Goal: Task Accomplishment & Management: Manage account settings

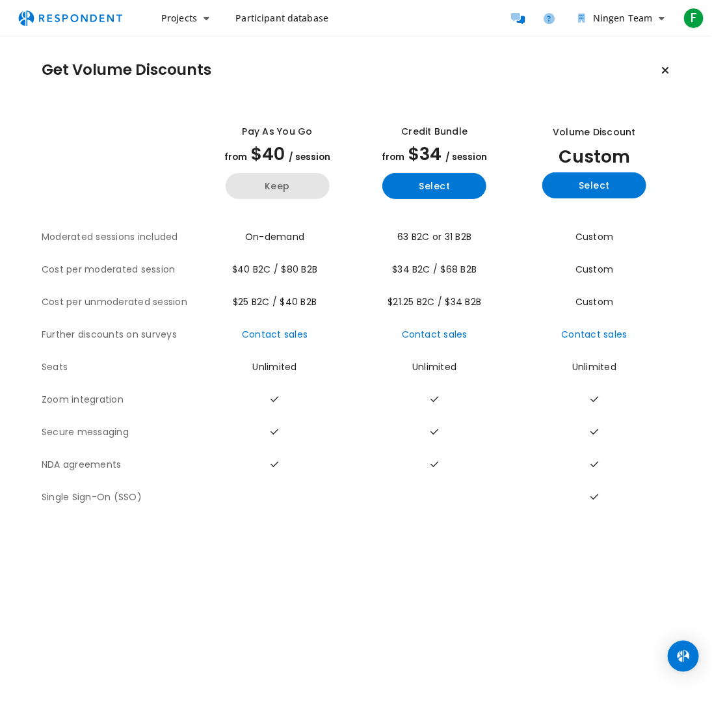
click at [266, 187] on button "Keep" at bounding box center [278, 186] width 104 height 26
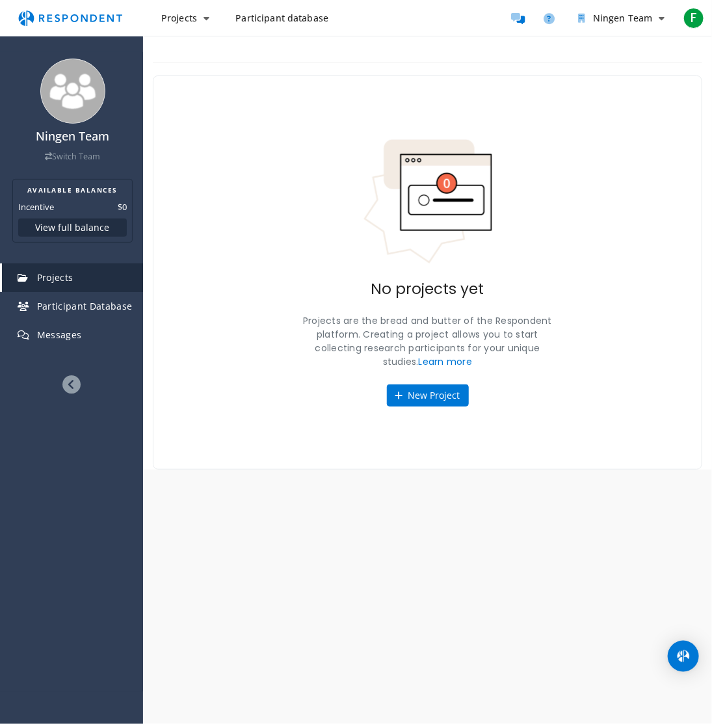
click at [291, 21] on span "Participant database" at bounding box center [282, 18] width 93 height 12
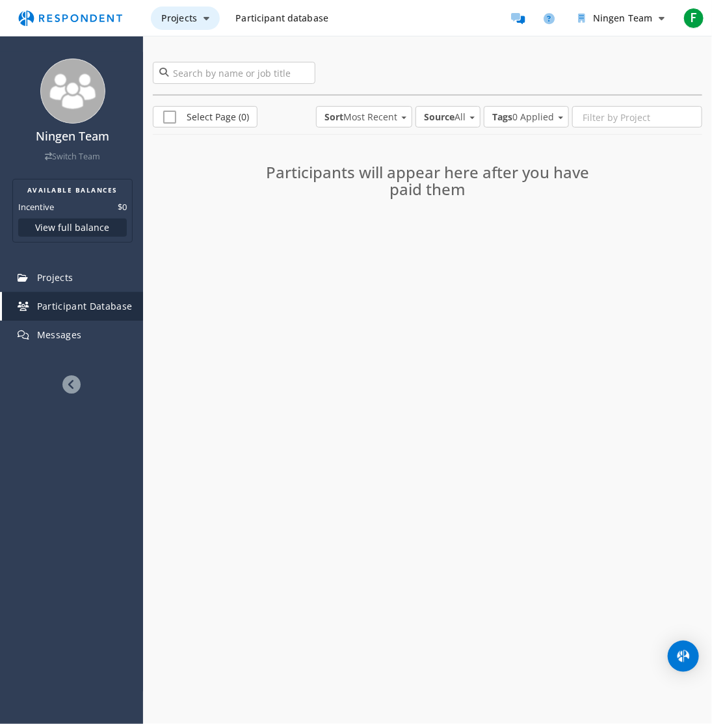
click at [196, 29] on button "Projects" at bounding box center [185, 18] width 69 height 23
click at [68, 18] on md-backdrop at bounding box center [356, 362] width 712 height 724
click at [67, 18] on img "Main navigation" at bounding box center [70, 18] width 120 height 25
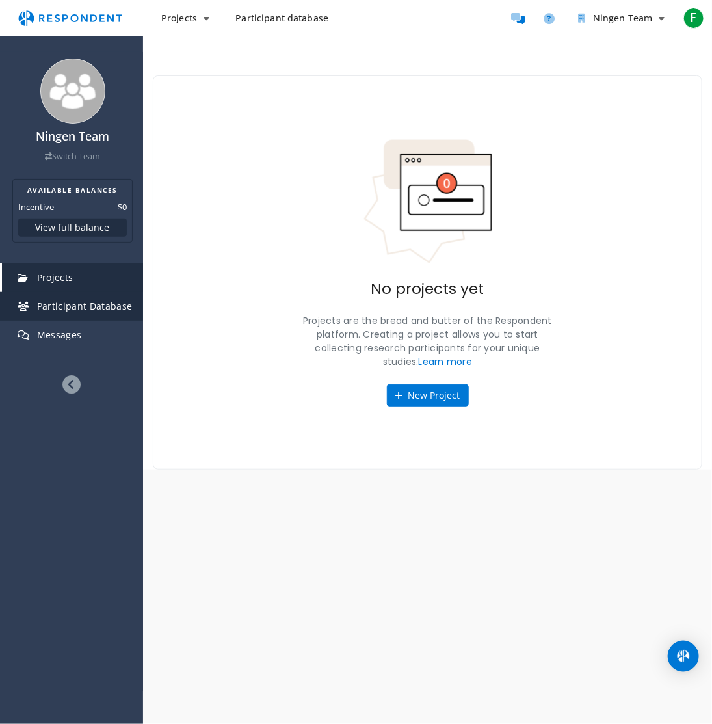
click at [100, 310] on span "Participant Database" at bounding box center [85, 306] width 96 height 12
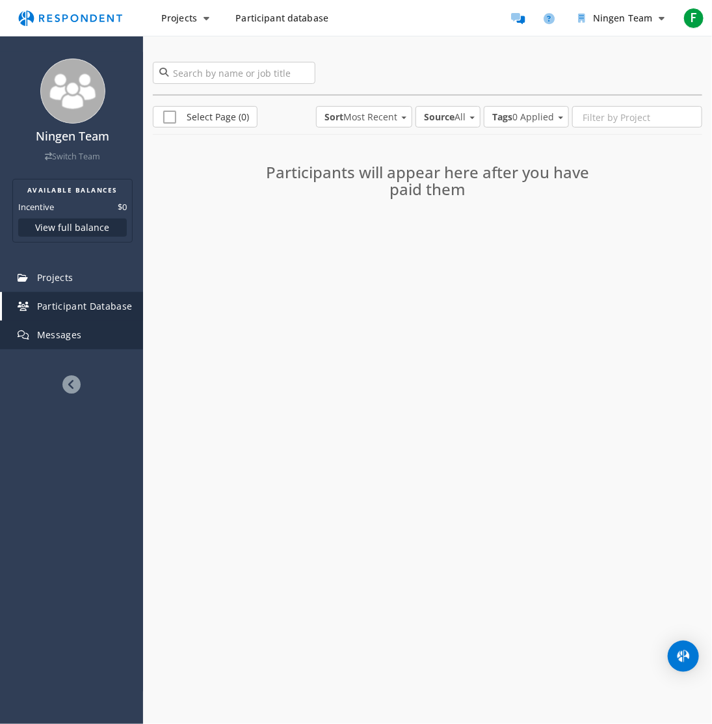
click at [60, 338] on span "Messages" at bounding box center [59, 335] width 45 height 12
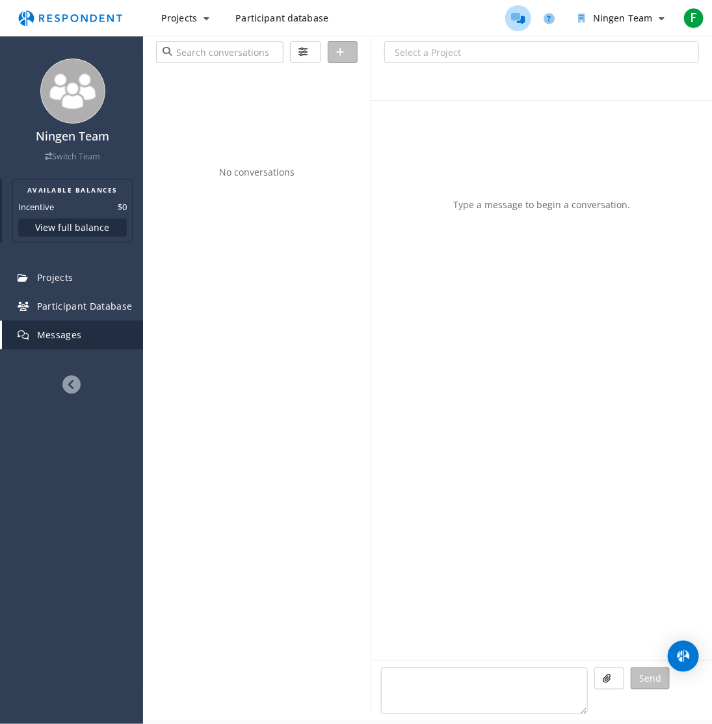
click at [79, 226] on button "View full balance" at bounding box center [72, 228] width 109 height 18
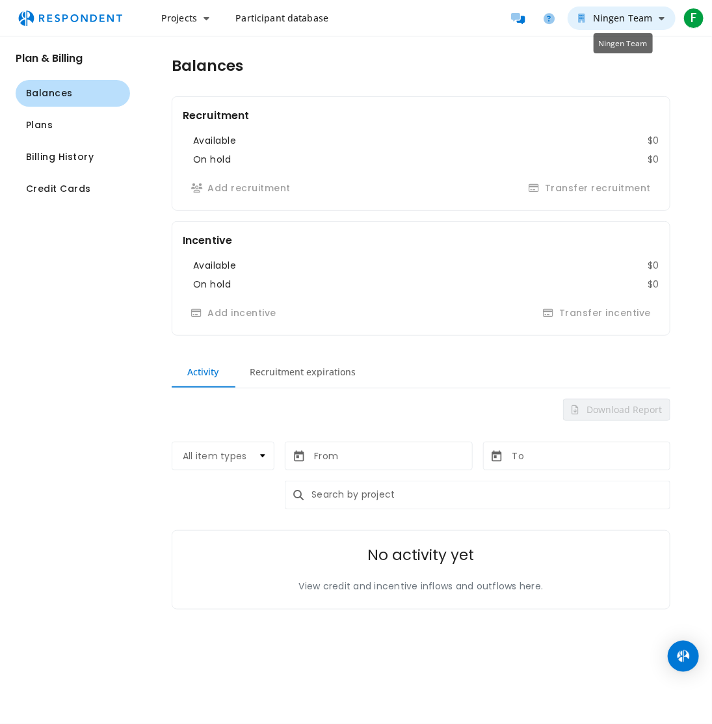
click at [666, 27] on button "Ningen Team" at bounding box center [622, 18] width 108 height 23
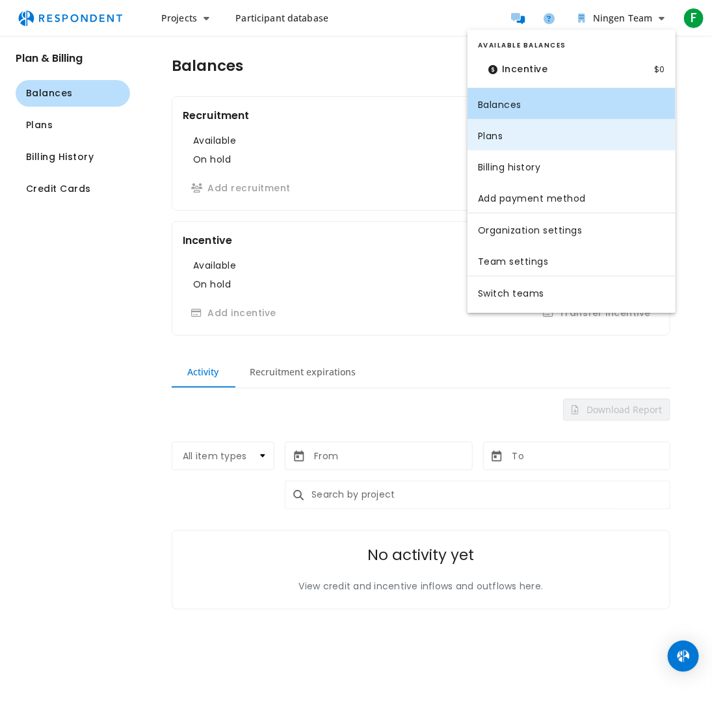
click at [515, 142] on link "Plans" at bounding box center [572, 134] width 208 height 31
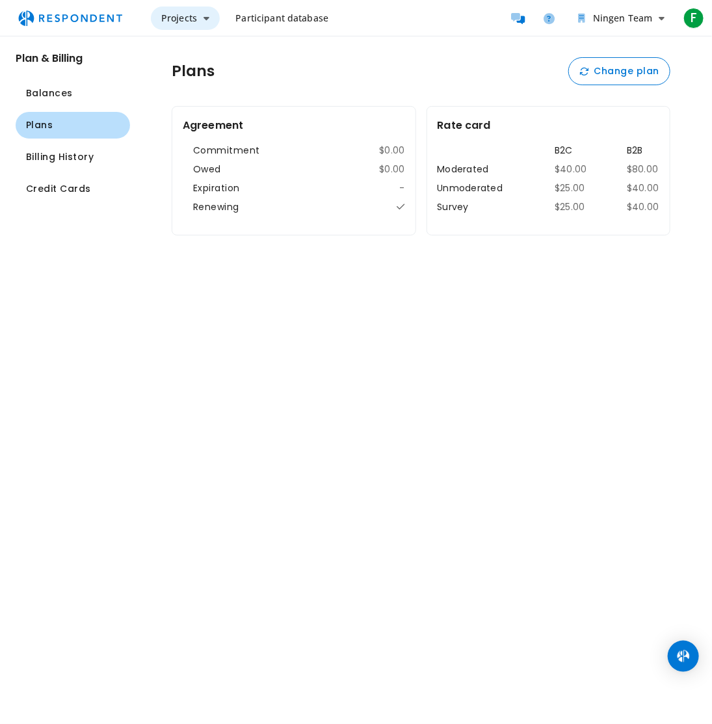
click at [197, 24] on button "Projects" at bounding box center [185, 18] width 69 height 23
click at [701, 16] on md-backdrop at bounding box center [356, 362] width 712 height 724
click at [665, 24] on button "Ningen Team" at bounding box center [622, 18] width 108 height 23
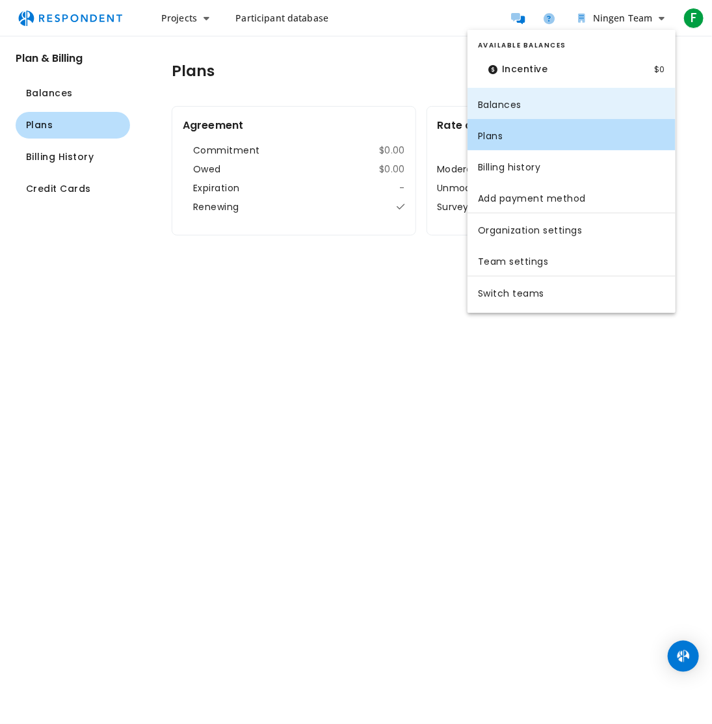
click at [511, 103] on link "Balances" at bounding box center [572, 103] width 208 height 31
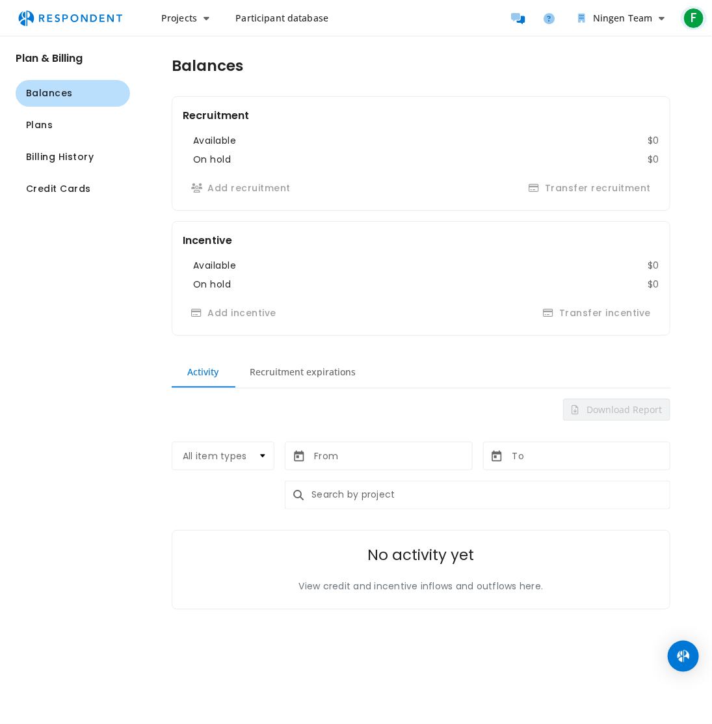
click at [688, 27] on div "F" at bounding box center [694, 18] width 21 height 21
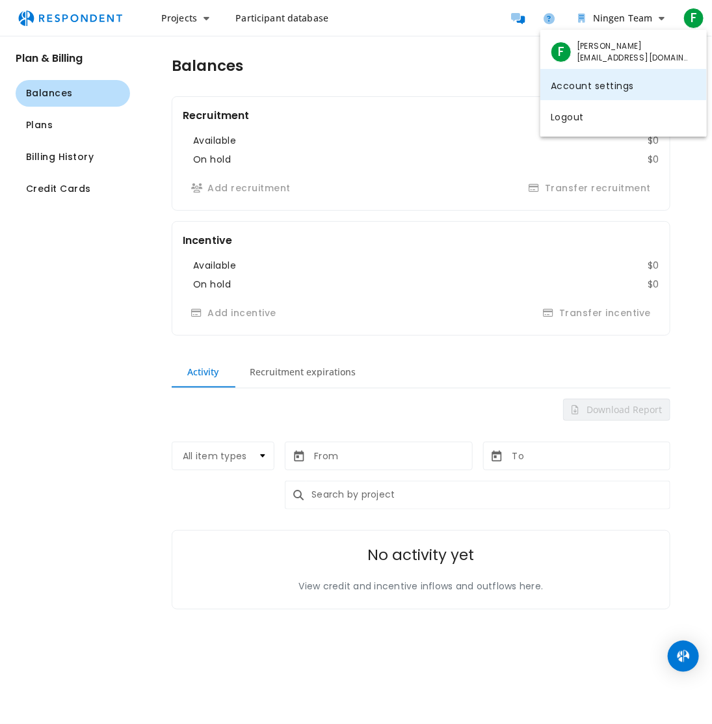
click at [599, 83] on link "Account settings" at bounding box center [624, 84] width 167 height 31
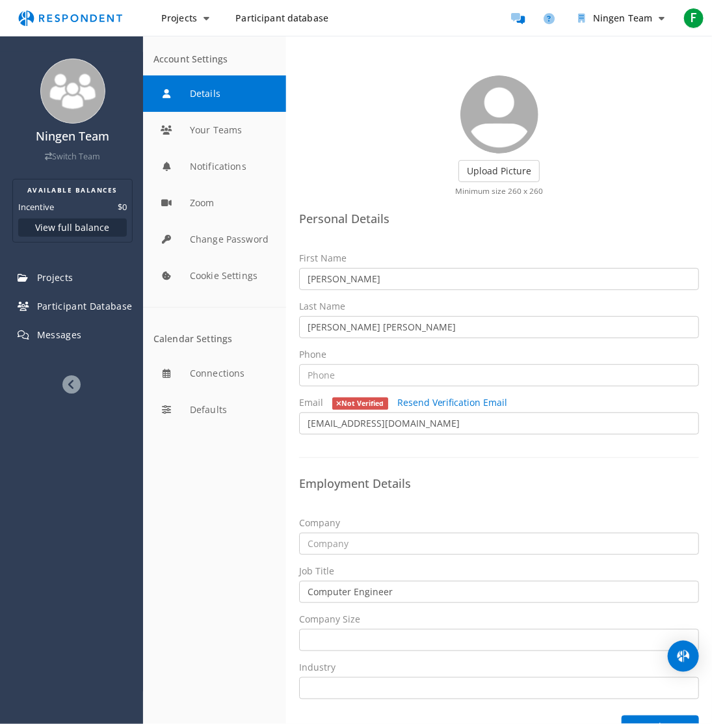
scroll to position [66, 0]
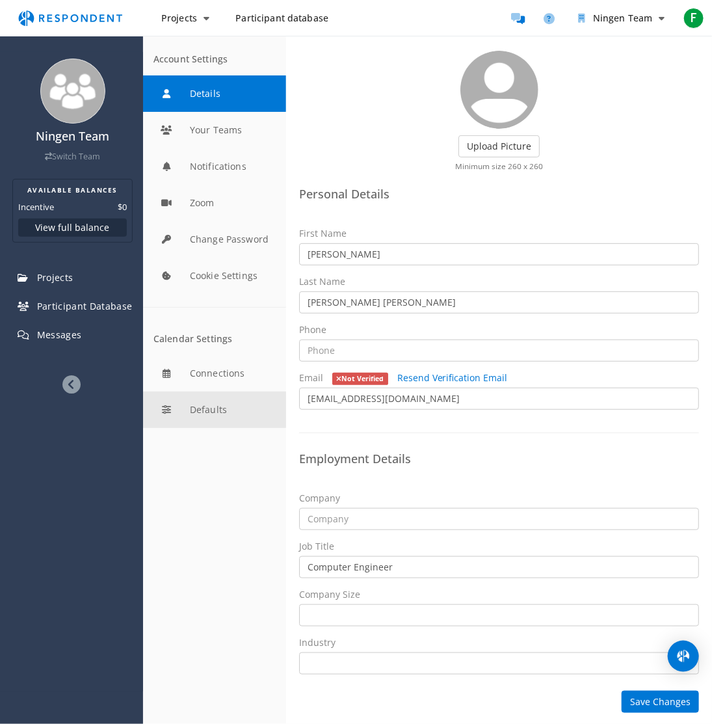
click at [217, 398] on button "Defaults" at bounding box center [214, 410] width 143 height 36
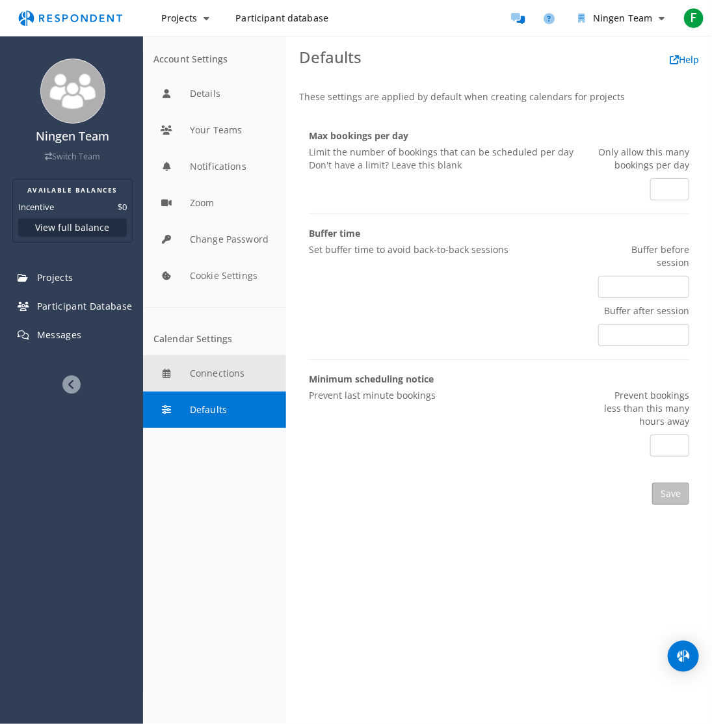
click at [217, 368] on button "Connections" at bounding box center [214, 373] width 143 height 36
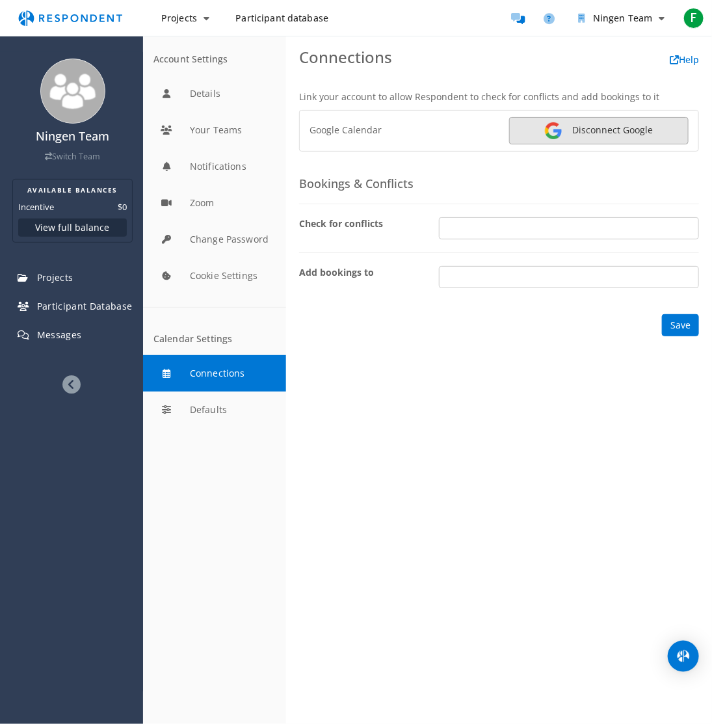
click at [567, 139] on link "Disconnect Google" at bounding box center [599, 130] width 180 height 27
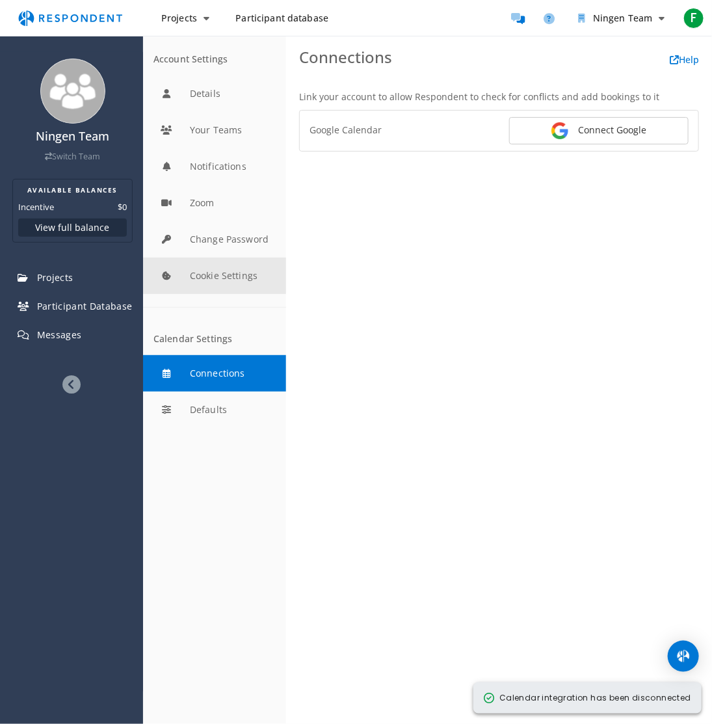
click at [216, 269] on button "Cookie Settings" at bounding box center [214, 276] width 143 height 36
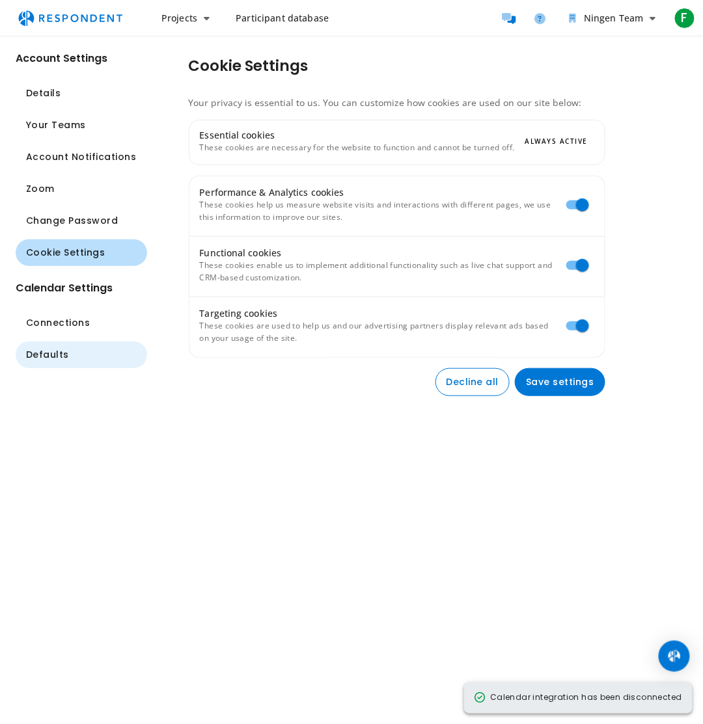
click at [42, 353] on span "Defaults" at bounding box center [47, 355] width 43 height 14
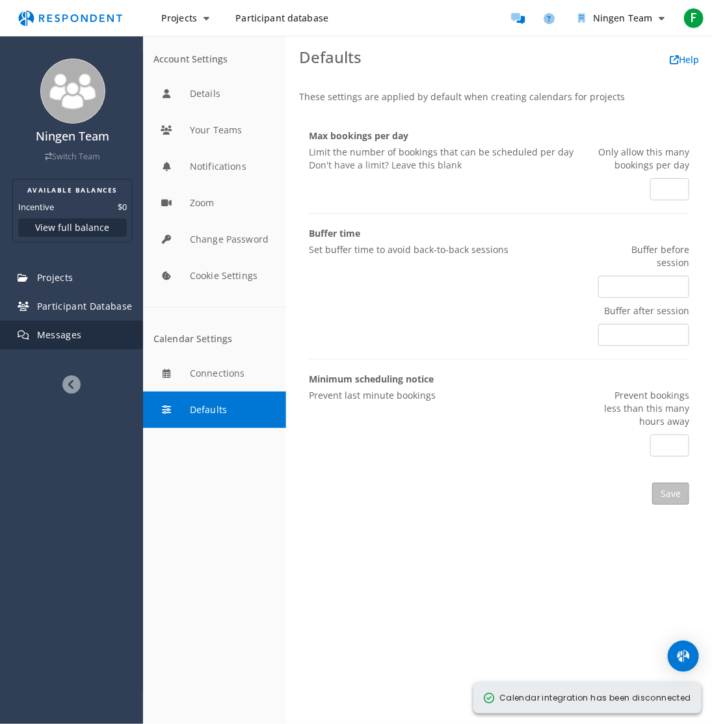
click at [55, 332] on span "Messages" at bounding box center [59, 335] width 45 height 12
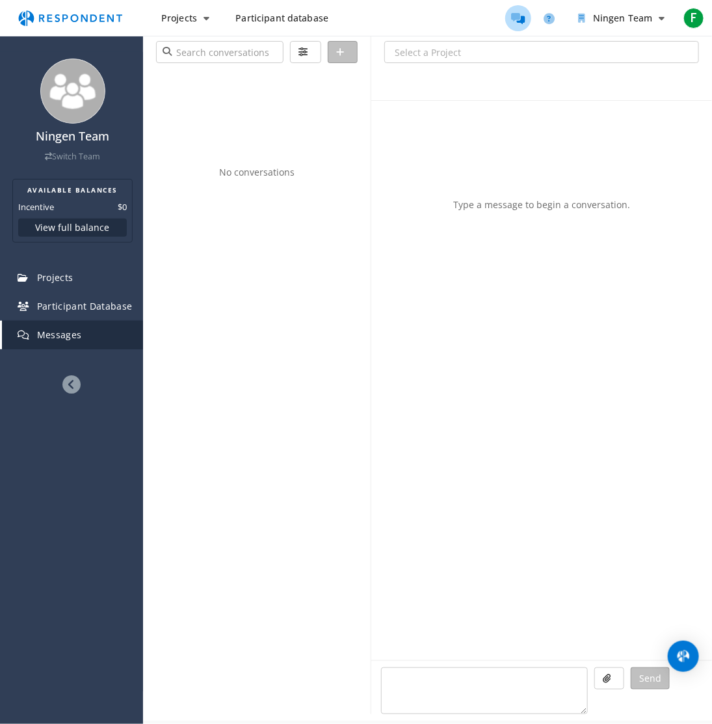
click at [696, 30] on ul "Ningen Team F" at bounding box center [607, 18] width 202 height 26
click at [696, 24] on span "F" at bounding box center [694, 18] width 21 height 21
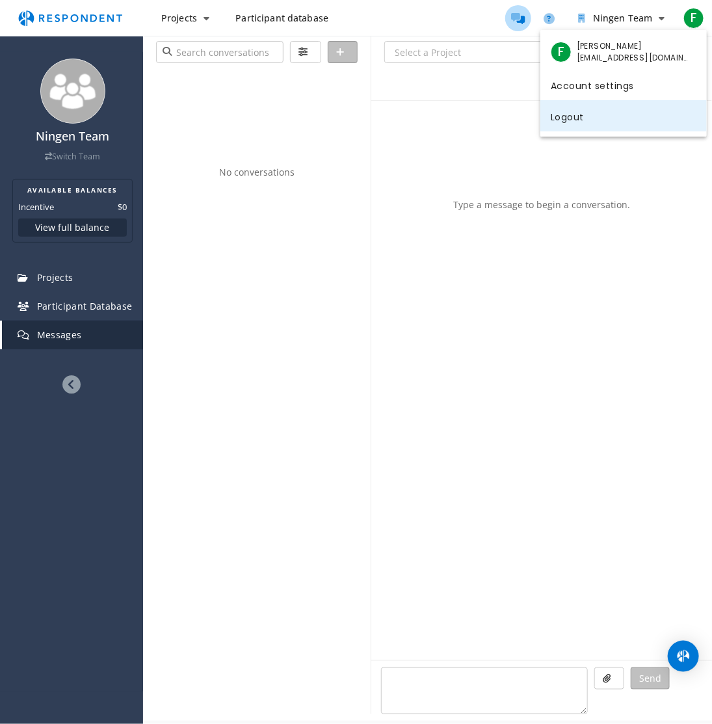
click at [578, 114] on link "Logout" at bounding box center [624, 115] width 167 height 31
